Goal: Use online tool/utility: Utilize a website feature to perform a specific function

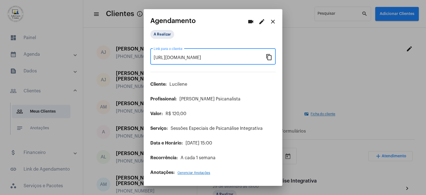
scroll to position [159, 0]
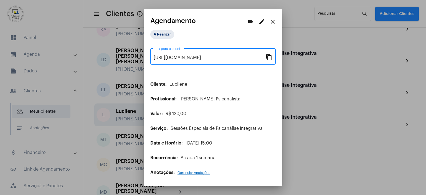
click at [273, 24] on mat-icon "close" at bounding box center [272, 21] width 7 height 7
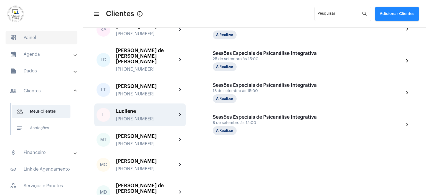
scroll to position [32, 0]
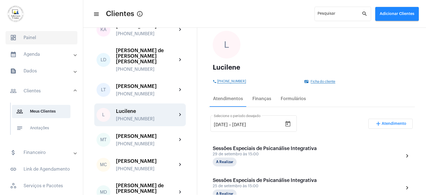
click at [35, 39] on span "dashboard Painel" at bounding box center [42, 37] width 72 height 13
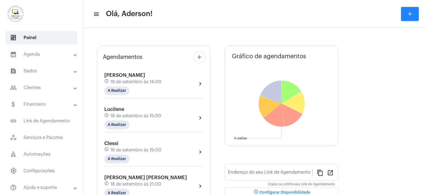
type input "[URL][DOMAIN_NAME][PERSON_NAME]"
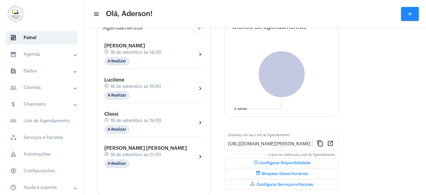
scroll to position [55, 0]
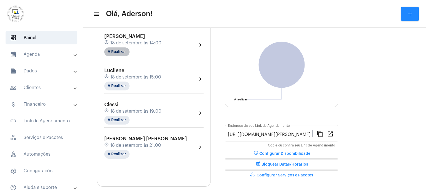
click at [124, 53] on mat-chip "A Realizar" at bounding box center [116, 51] width 25 height 9
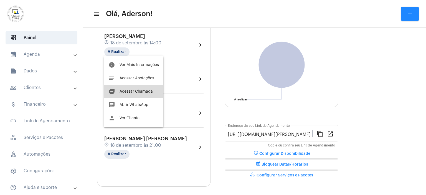
click at [149, 89] on button "duo [PERSON_NAME]" at bounding box center [133, 91] width 59 height 13
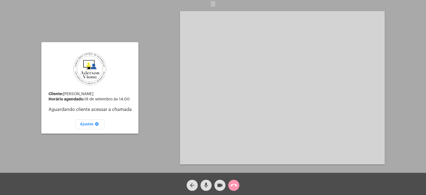
click at [148, 88] on div "Cliente: [PERSON_NAME] agendado: 18 de setembro às 14:00 Aguardando cliente ace…" at bounding box center [213, 87] width 425 height 173
